Goal: Check status: Check status

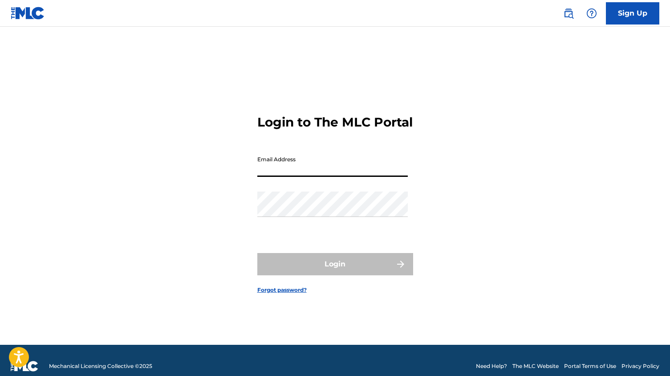
type input "[EMAIL_ADDRESS][DOMAIN_NAME]"
click at [335, 271] on button "Login" at bounding box center [335, 264] width 156 height 22
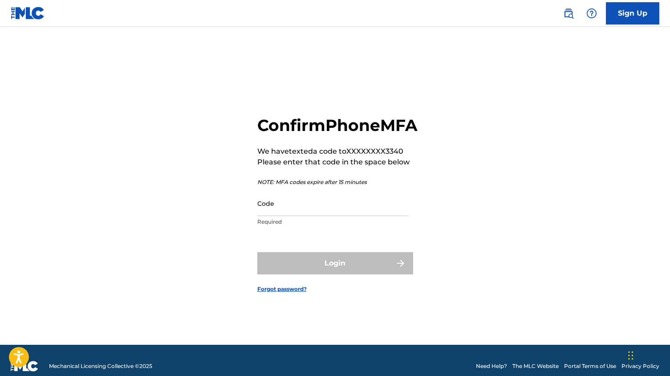
click at [293, 211] on input "Code" at bounding box center [332, 202] width 150 height 25
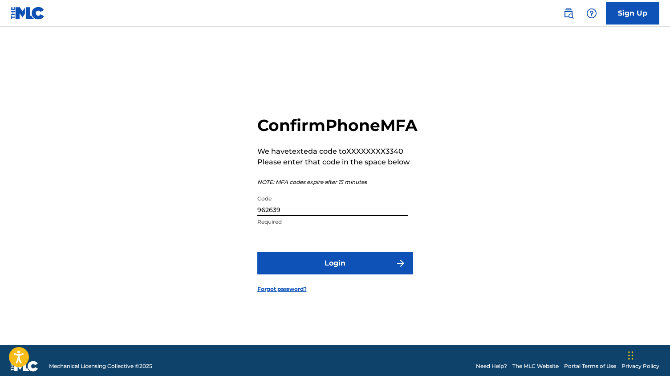
type input "962639"
click at [333, 273] on button "Login" at bounding box center [335, 263] width 156 height 22
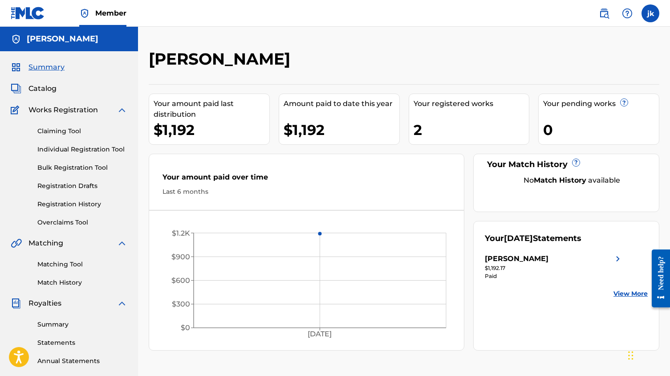
click at [65, 202] on link "Registration History" at bounding box center [82, 203] width 90 height 9
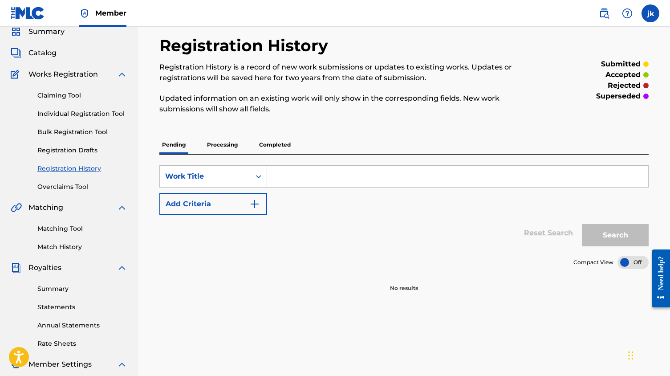
scroll to position [6, 0]
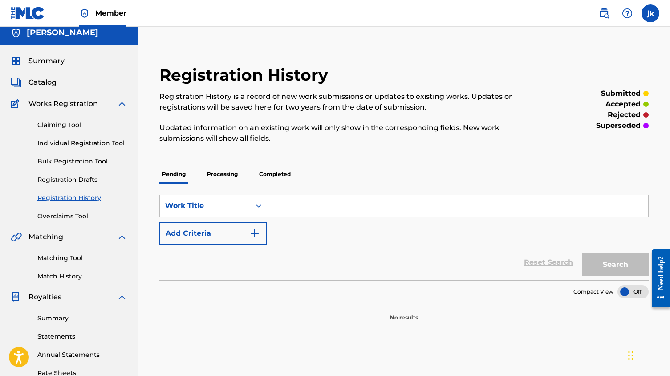
click at [279, 179] on p "Completed" at bounding box center [274, 174] width 37 height 19
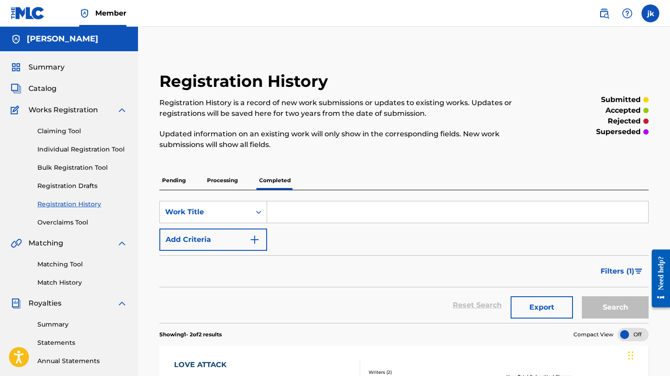
click at [447, 75] on div "Registration History Registration History is a record of new work submissions o…" at bounding box center [347, 115] width 376 height 89
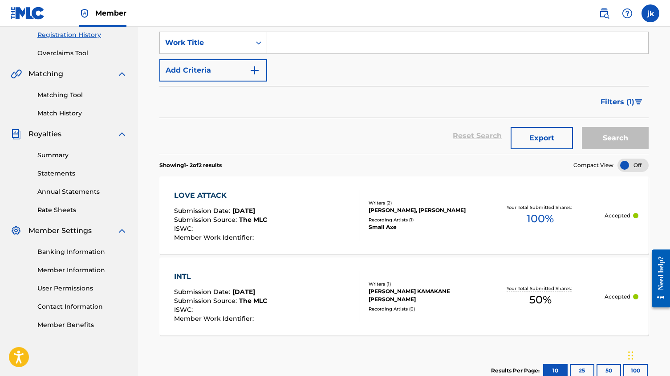
scroll to position [182, 0]
